Goal: Task Accomplishment & Management: Manage account settings

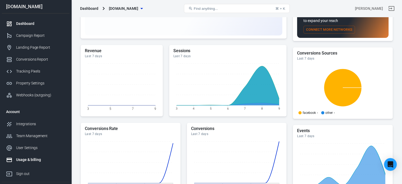
scroll to position [25, 0]
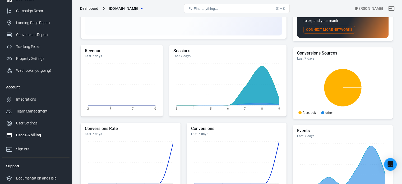
click at [31, 136] on div "Usage & billing" at bounding box center [40, 135] width 49 height 6
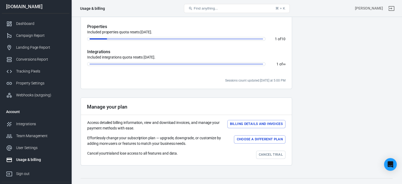
scroll to position [192, 0]
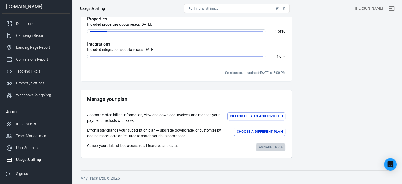
click at [268, 148] on link "Cancel trial" at bounding box center [270, 147] width 29 height 8
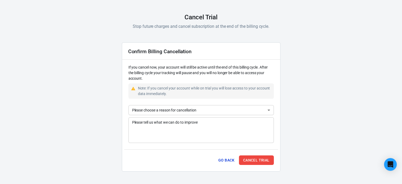
click at [239, 105] on body "AnyTrack Cancel Trial Stop future charges and cancel subscription at the end of…" at bounding box center [201, 77] width 402 height 214
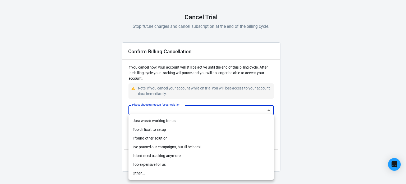
click at [237, 126] on li "Too difficult to setup" at bounding box center [200, 129] width 145 height 9
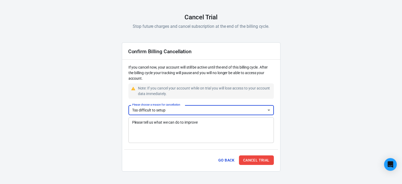
click at [237, 141] on div "x Please tell us what we can do to improve" at bounding box center [200, 130] width 145 height 26
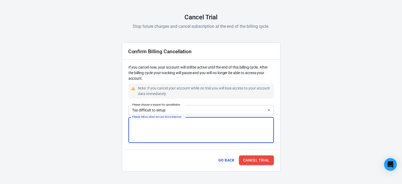
click at [256, 159] on button "Cancel Trial" at bounding box center [256, 160] width 35 height 10
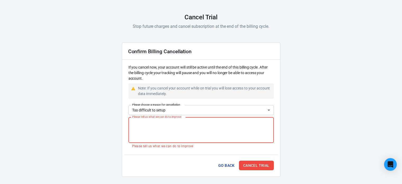
click at [204, 100] on div "Confirm Billing Cancellation If you cancel now, your account will still be acti…" at bounding box center [201, 109] width 159 height 134
click at [207, 110] on body "AnyTrack Cancel Trial Stop future charges and cancel subscription at the end of…" at bounding box center [201, 79] width 402 height 219
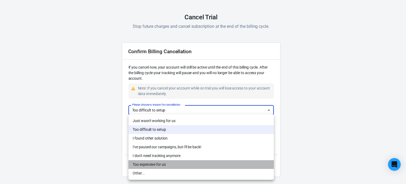
click at [227, 166] on li "Too expensive for us" at bounding box center [200, 164] width 145 height 9
type input "too-expensive"
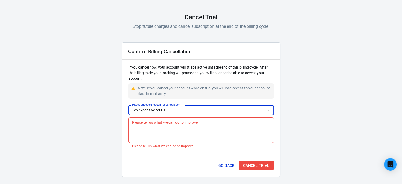
click at [217, 134] on textarea "Please tell us what we can do to improve" at bounding box center [201, 129] width 138 height 21
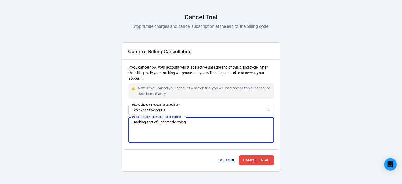
type textarea "Tracking sort of underperforming"
click at [257, 160] on button "Cancel Trial" at bounding box center [256, 160] width 35 height 10
